Goal: Contribute content: Add original content to the website for others to see

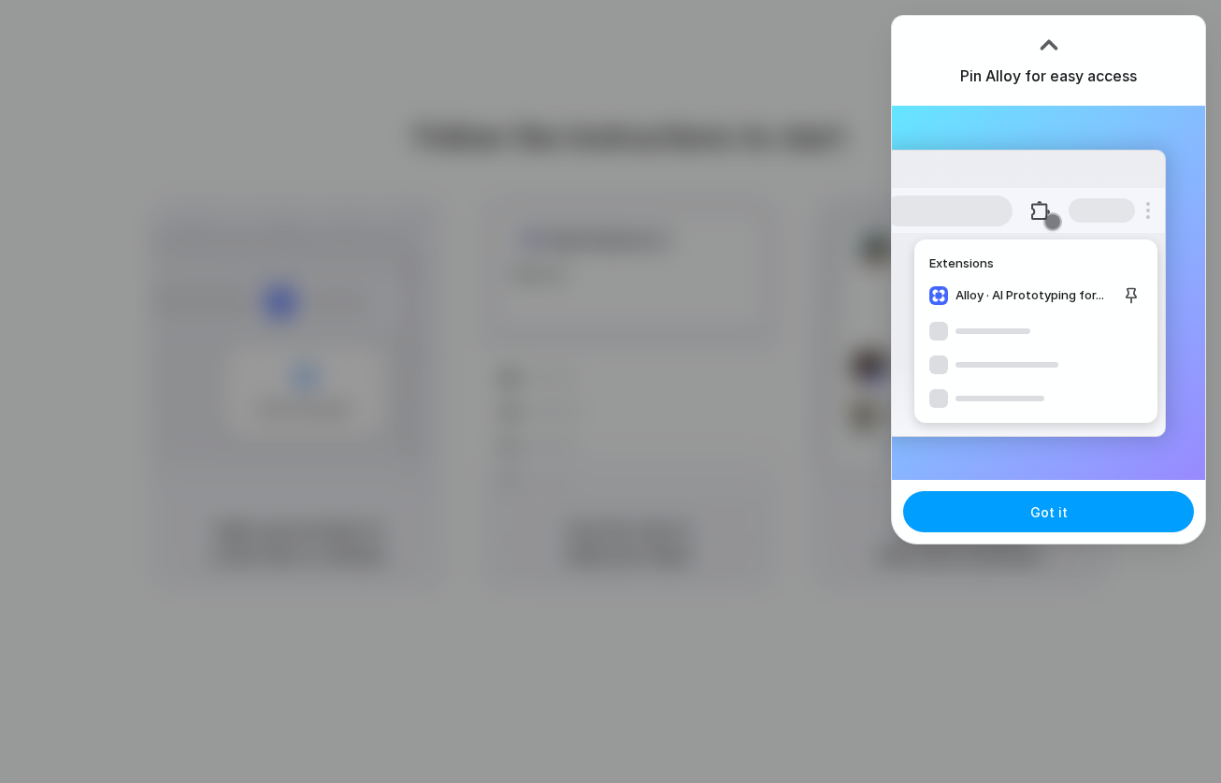
click at [1025, 513] on button "Got it" at bounding box center [1048, 511] width 291 height 41
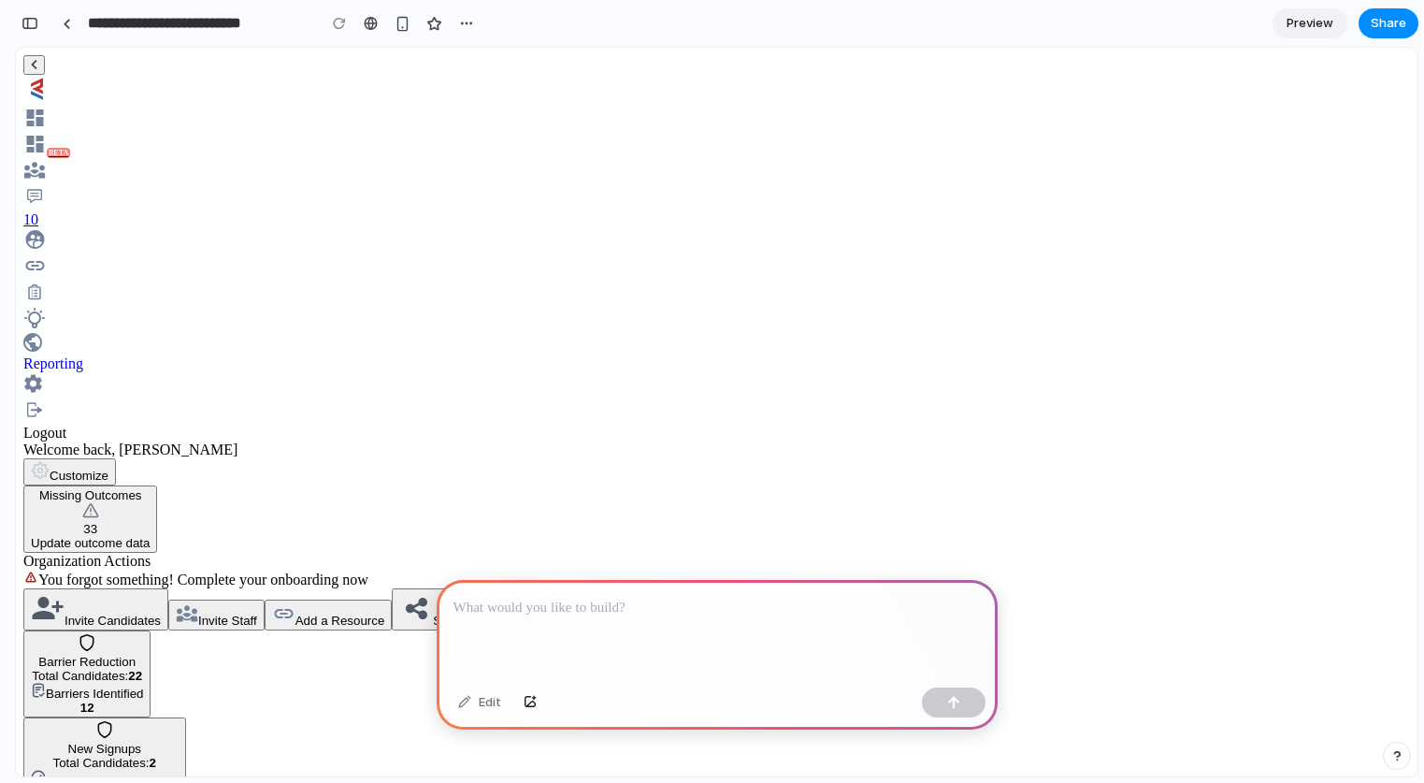
click at [719, 615] on p at bounding box center [717, 608] width 527 height 22
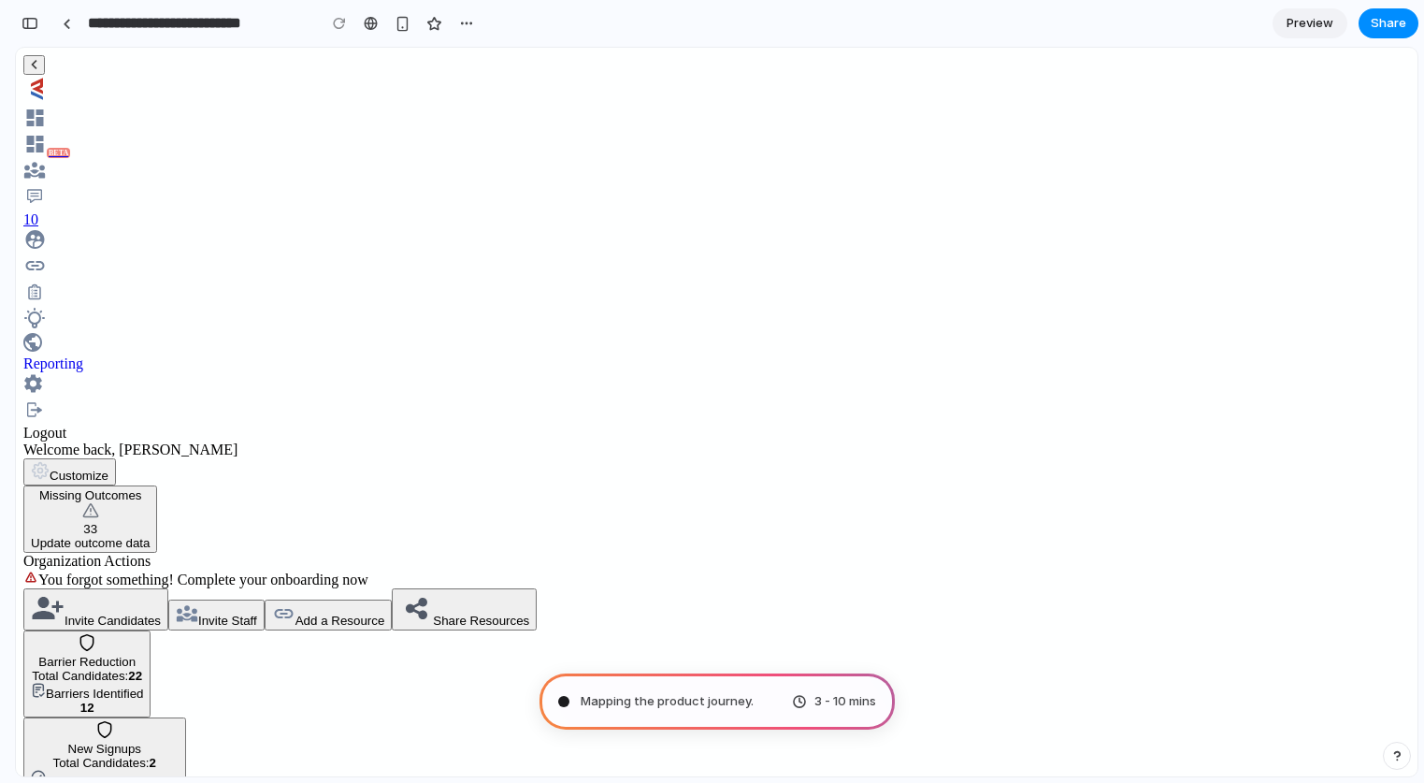
type input "**********"
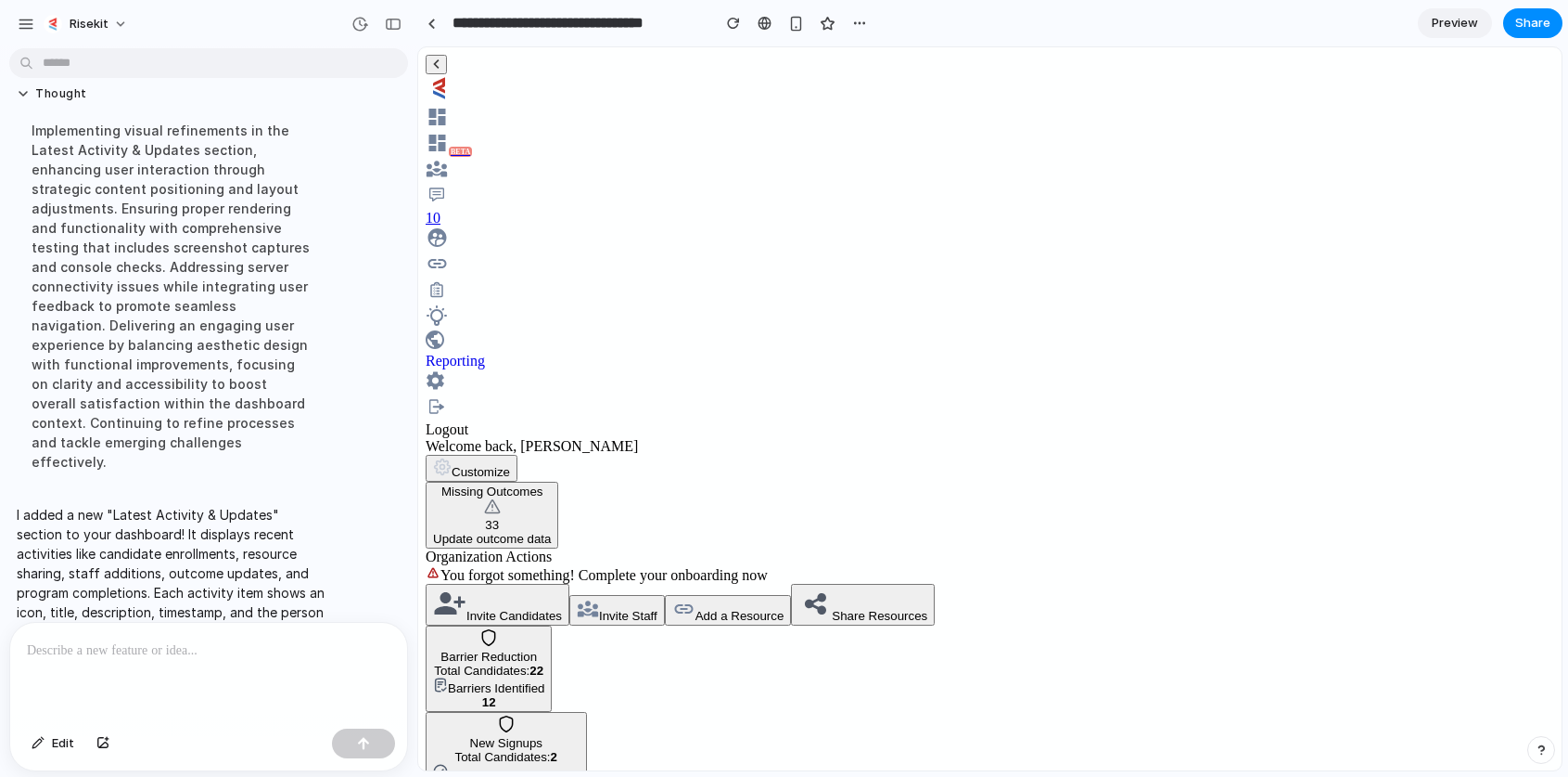
click at [206, 643] on p at bounding box center [208, 650] width 364 height 22
